Goal: Find specific page/section: Find specific page/section

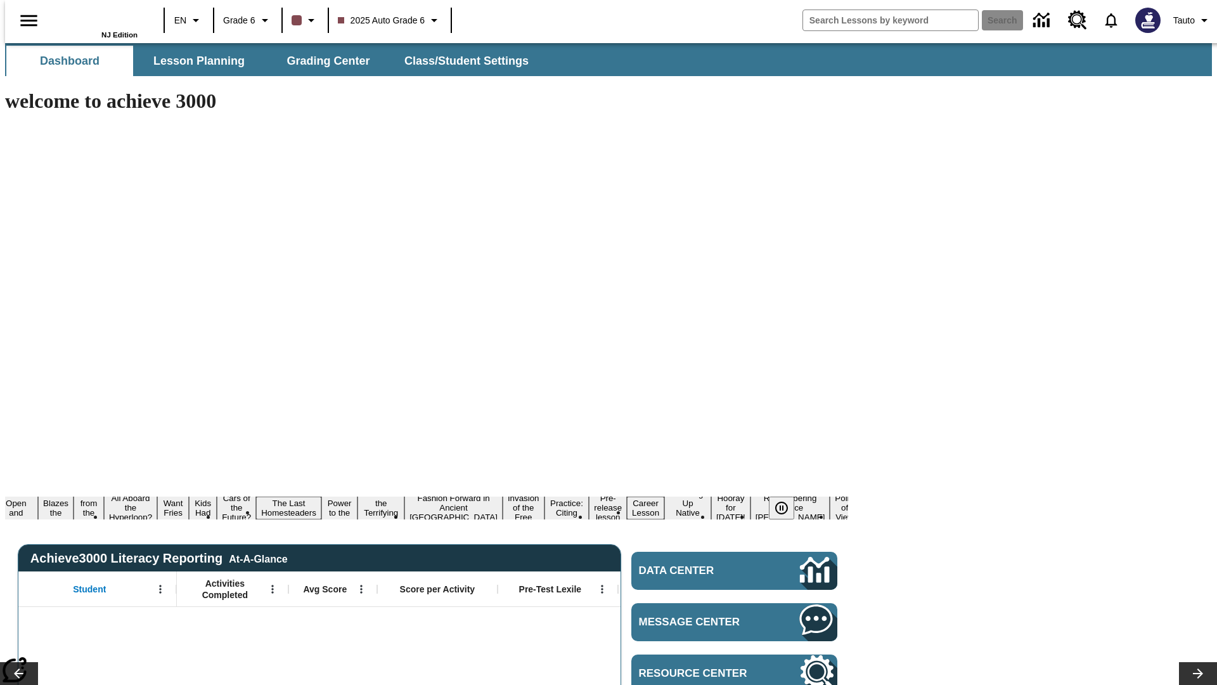
type input "-1"
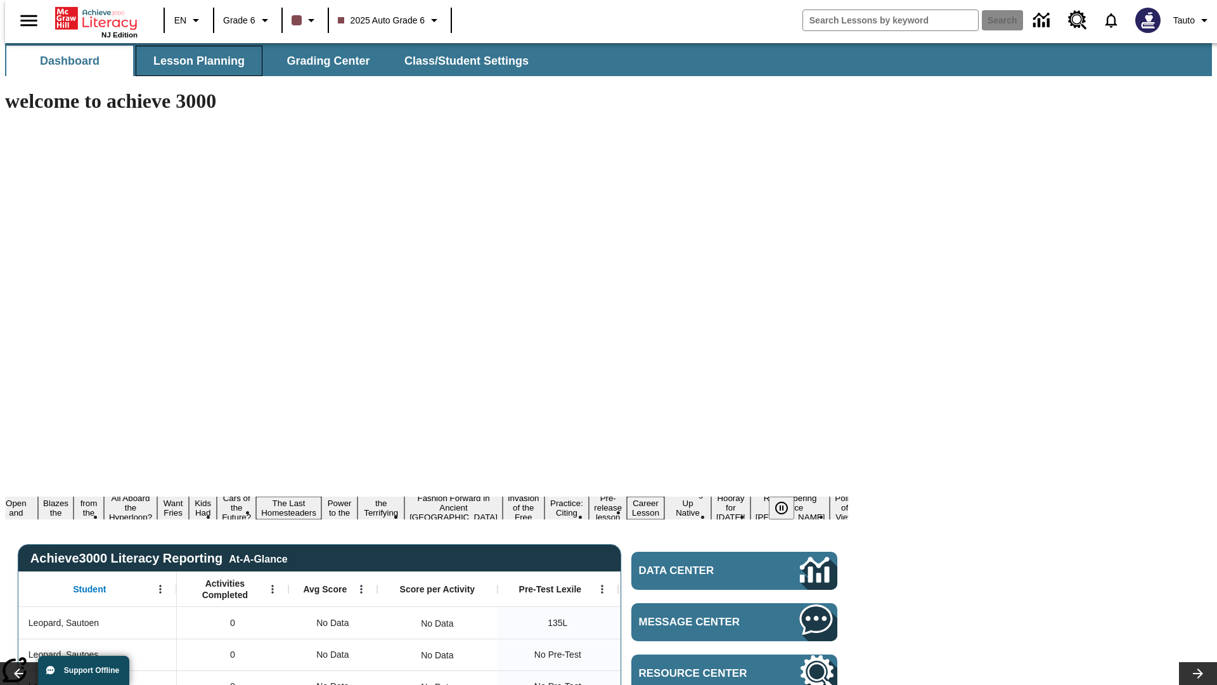
click at [194, 61] on span "Lesson Planning" at bounding box center [198, 61] width 91 height 15
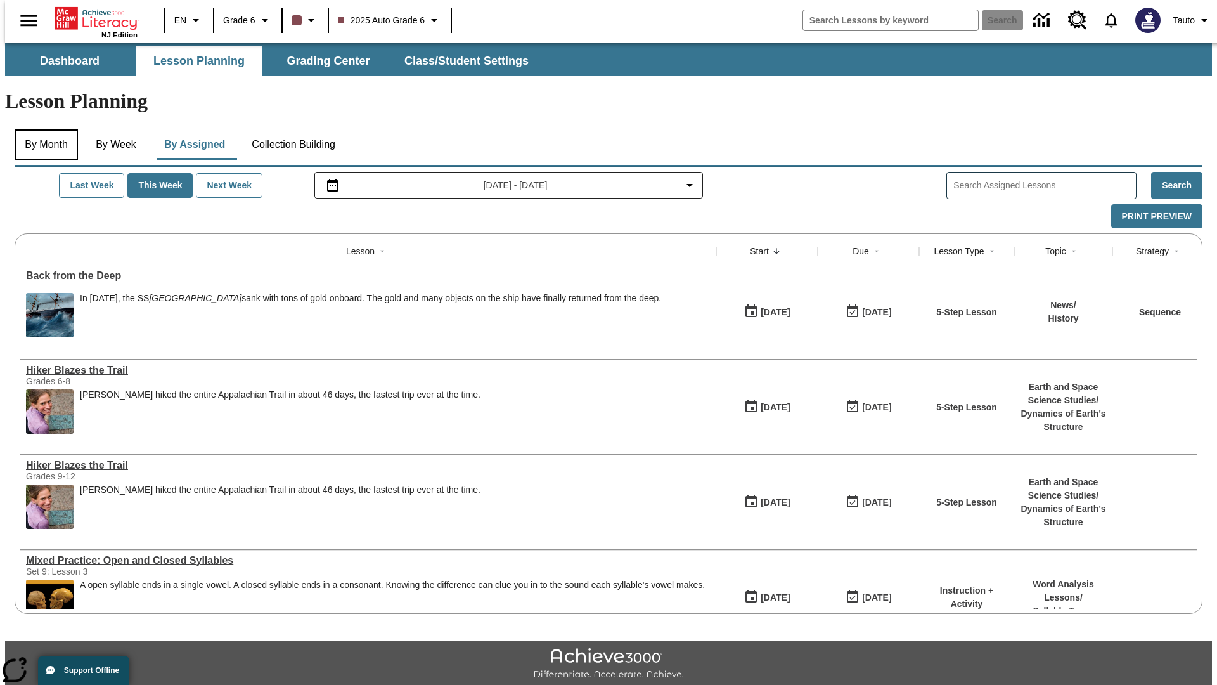
click at [42, 129] on button "By Month" at bounding box center [46, 144] width 63 height 30
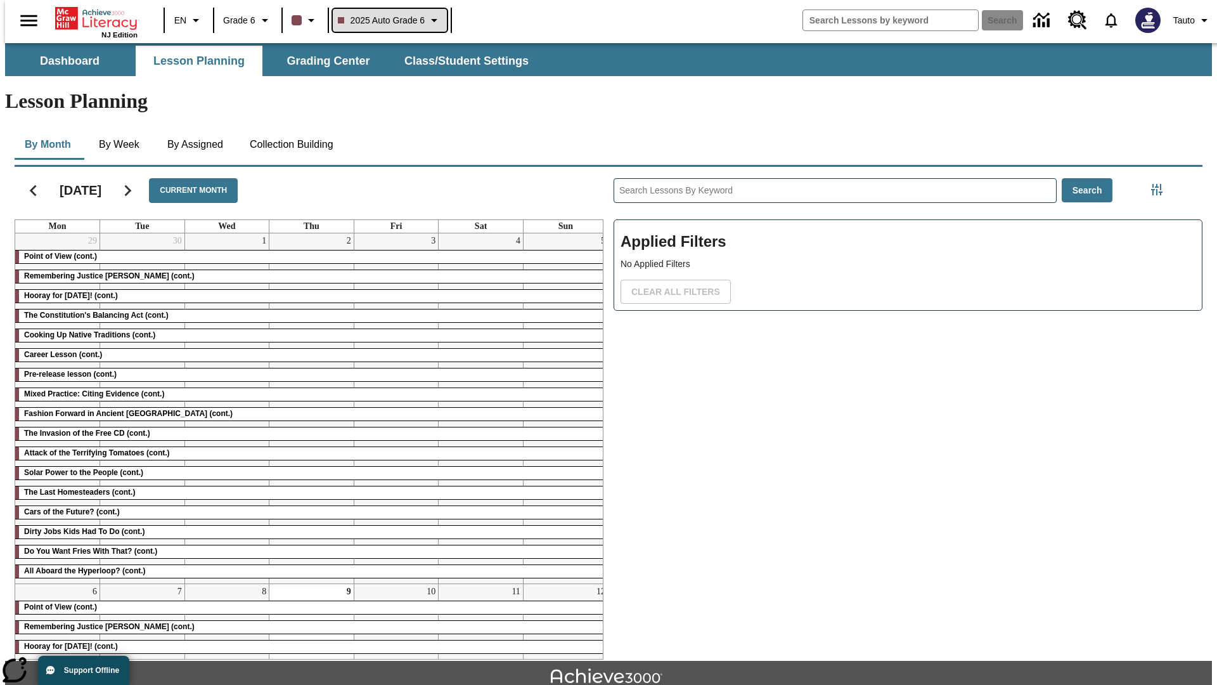
click at [388, 20] on span "2025 Auto Grade 6" at bounding box center [381, 20] width 87 height 13
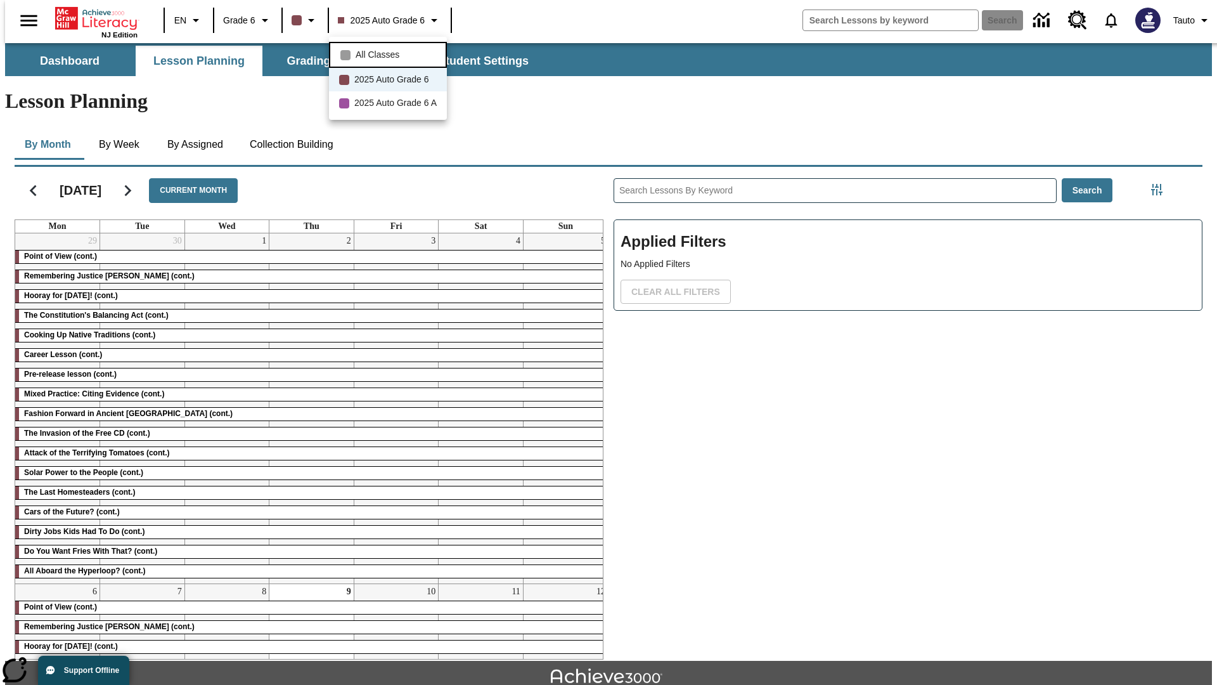
click at [390, 53] on span "All Classes" at bounding box center [378, 54] width 44 height 13
